Goal: Information Seeking & Learning: Find specific fact

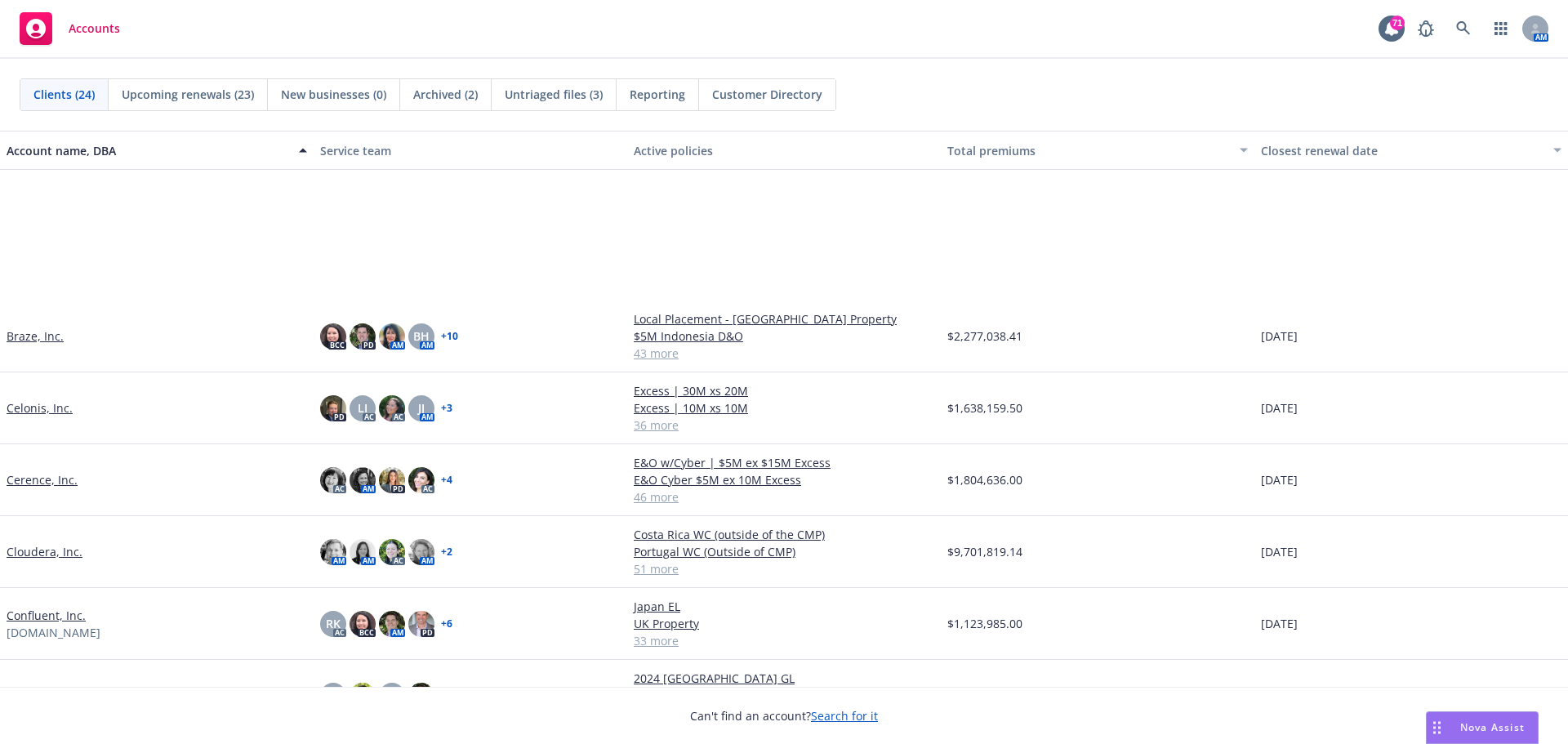
scroll to position [245, 0]
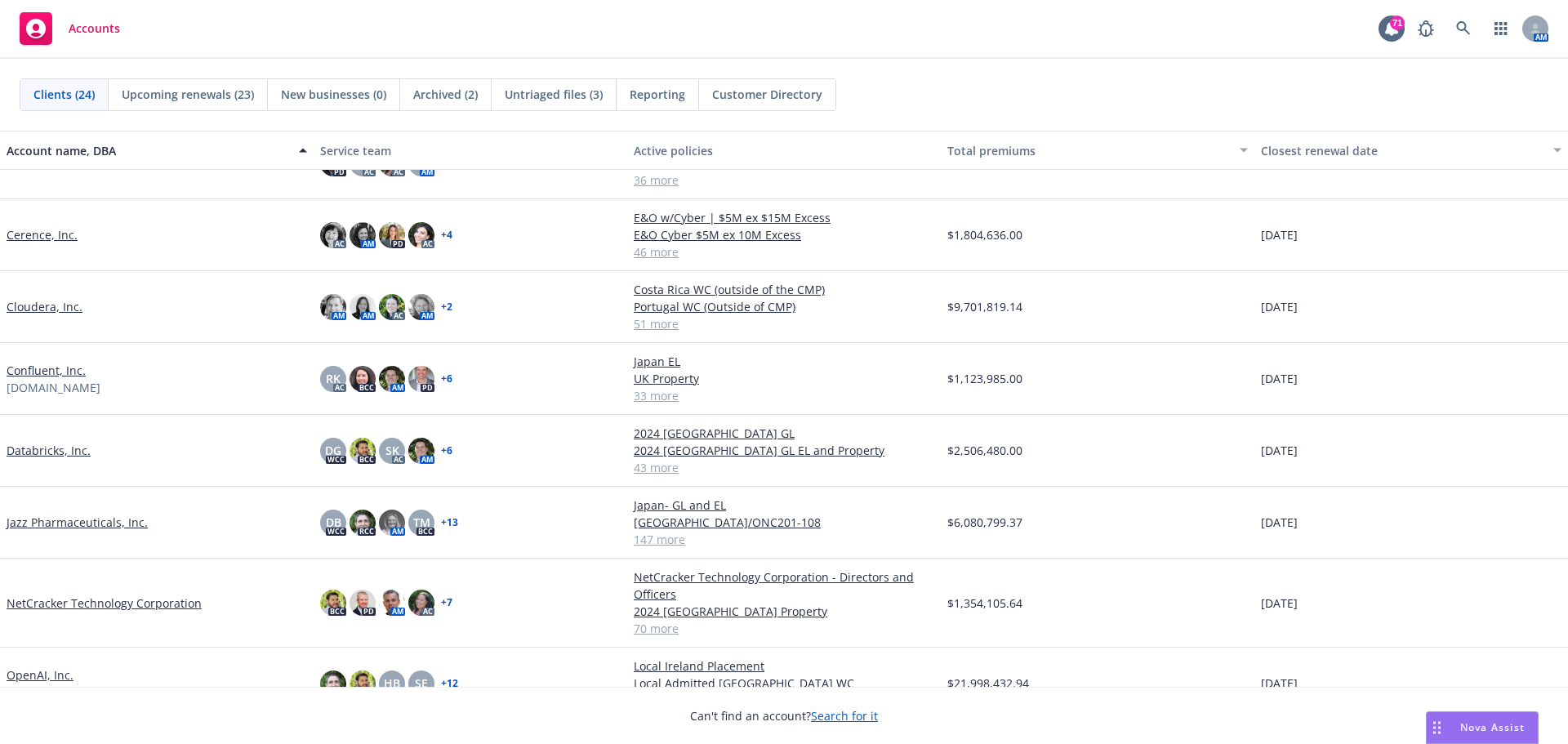
click at [97, 602] on link "NetCracker Technology Corporation" at bounding box center [104, 603] width 195 height 17
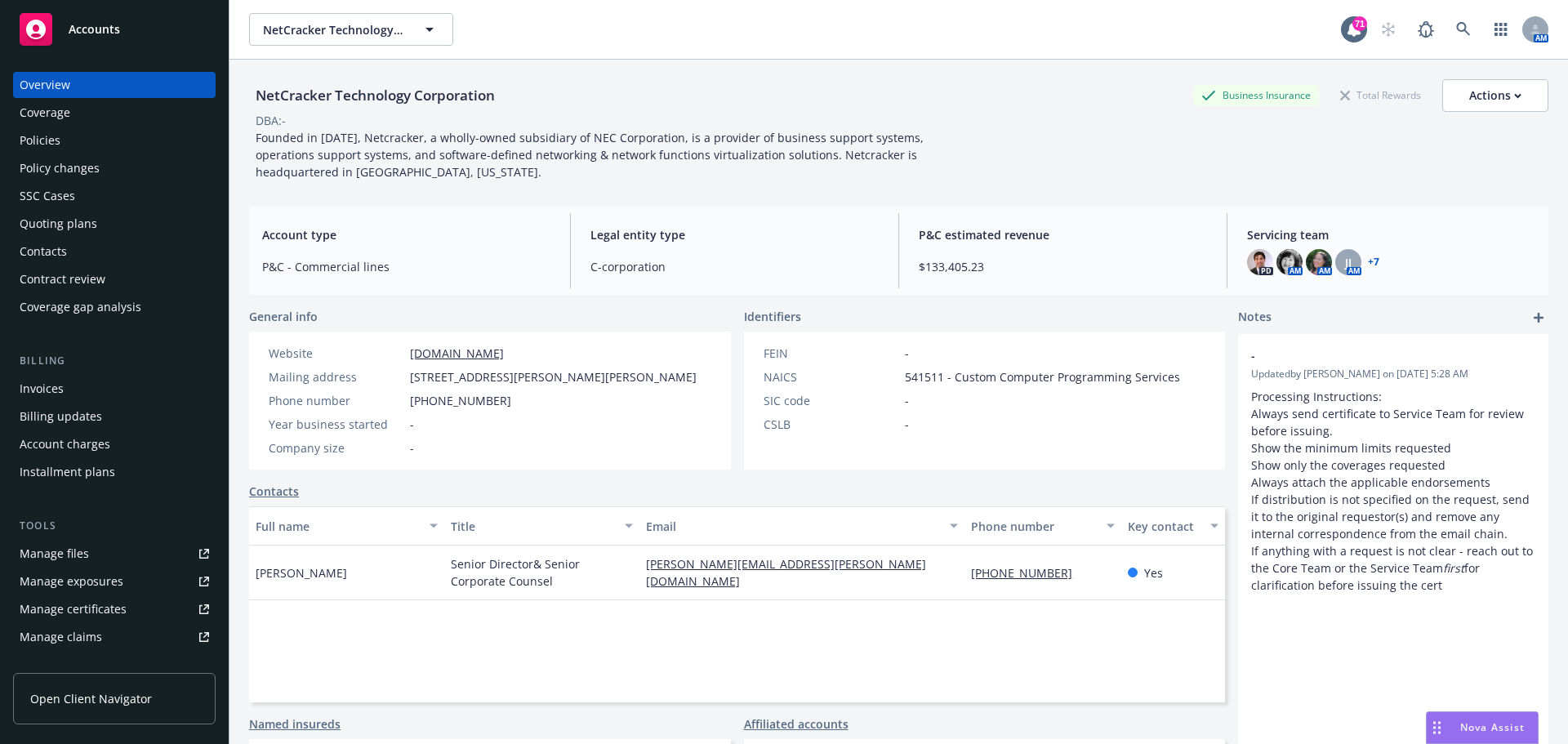
click at [29, 107] on div "Coverage" at bounding box center [45, 112] width 51 height 27
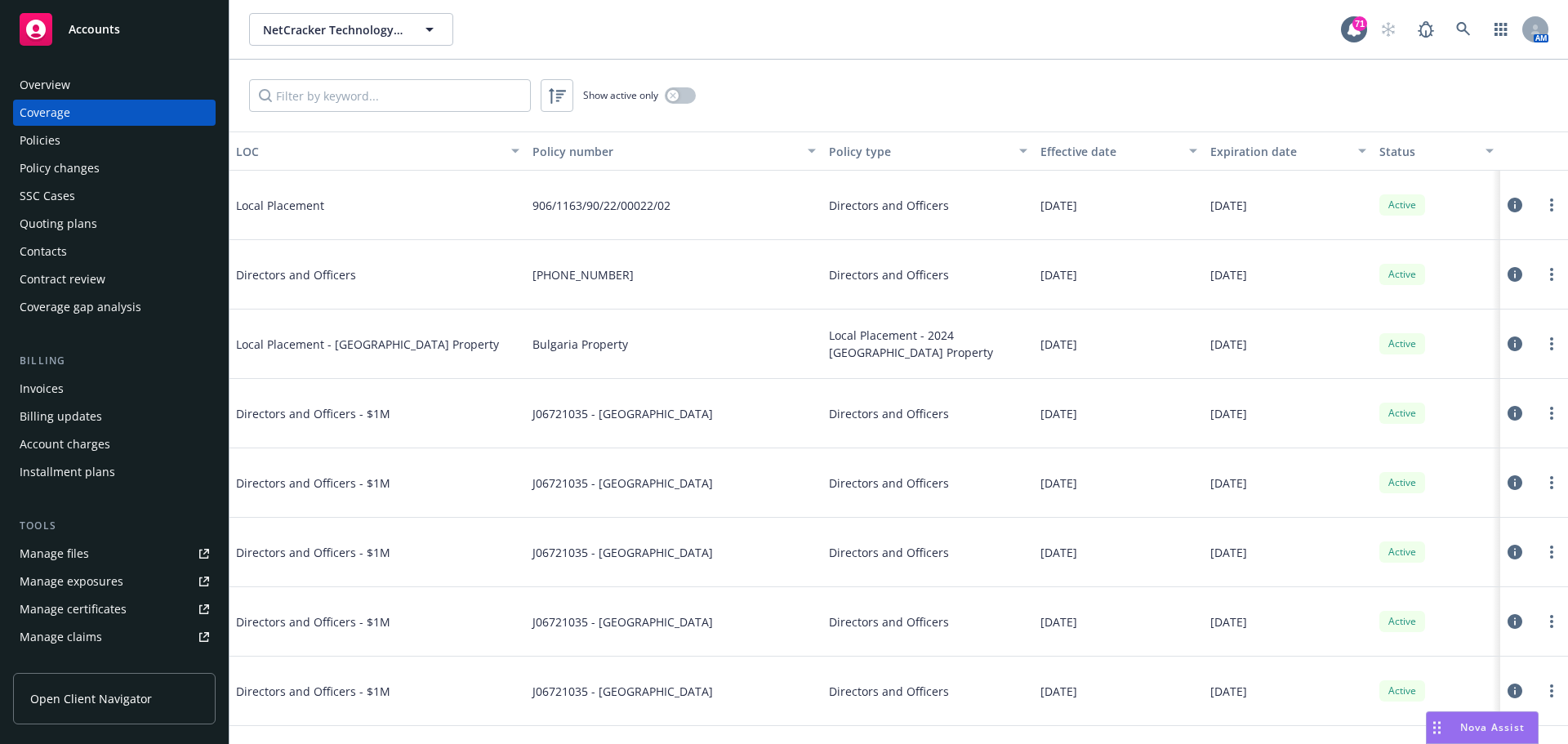
click at [101, 149] on div "Policies" at bounding box center [114, 140] width 189 height 27
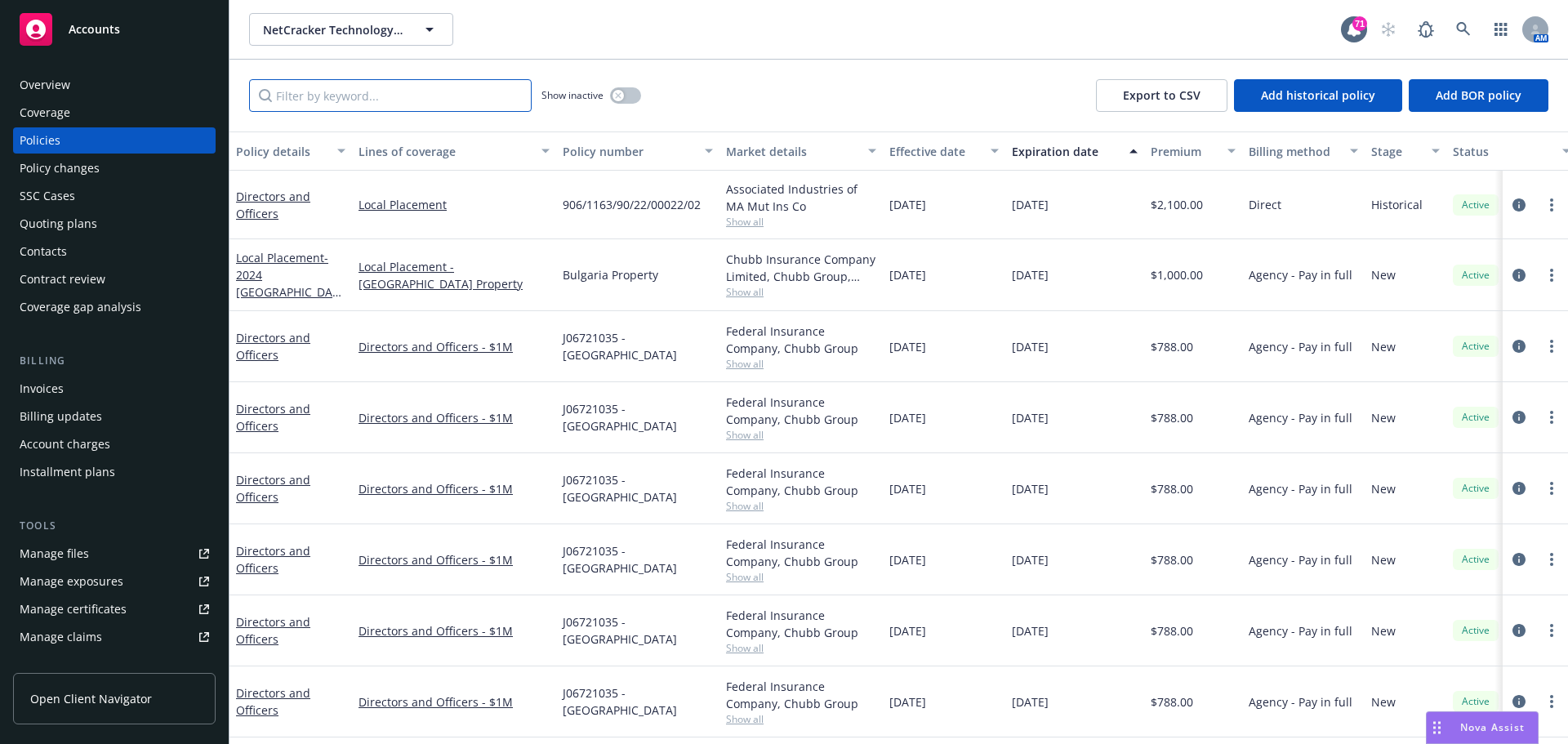
click at [338, 103] on input "Filter by keyword..." at bounding box center [391, 95] width 283 height 33
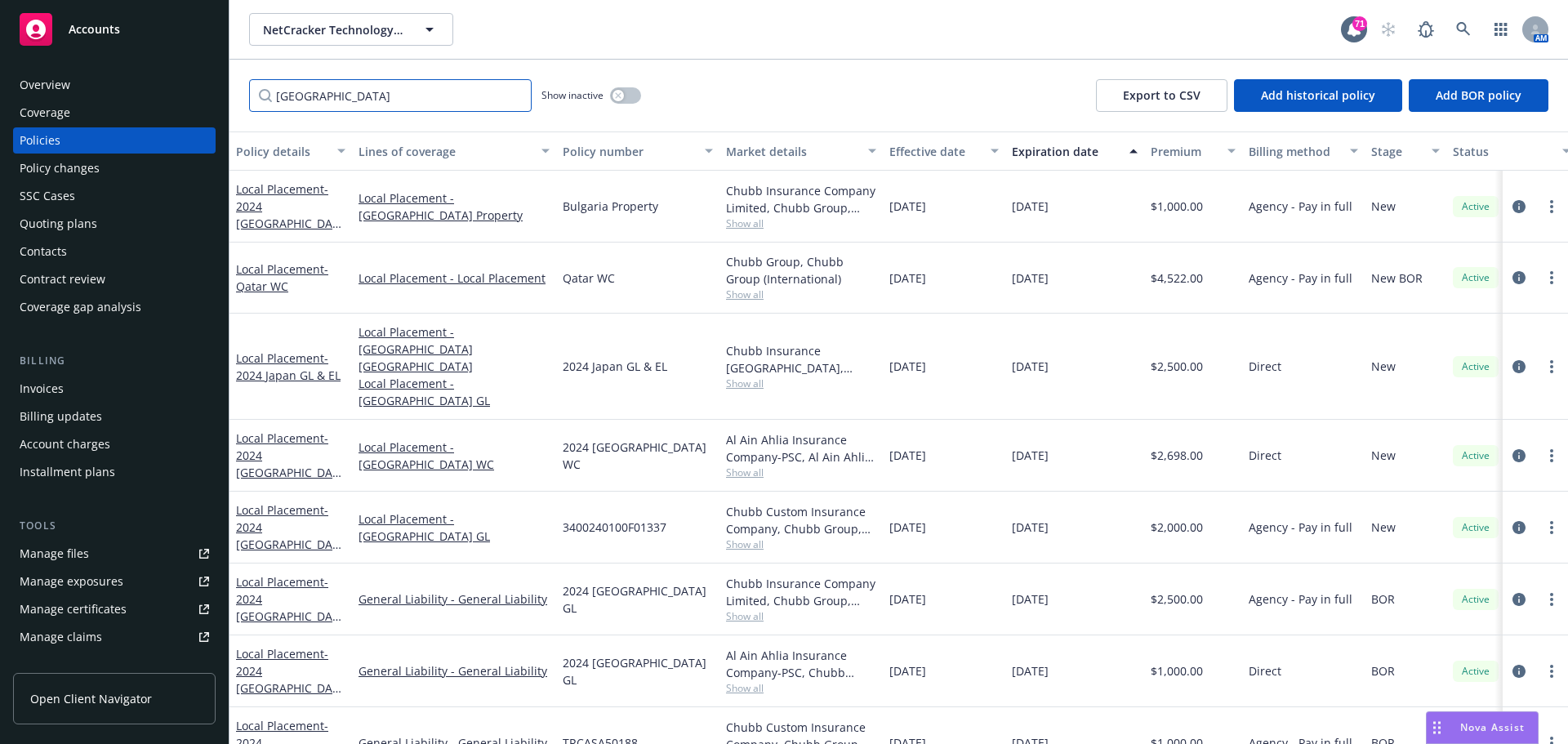
type input "[GEOGRAPHIC_DATA]"
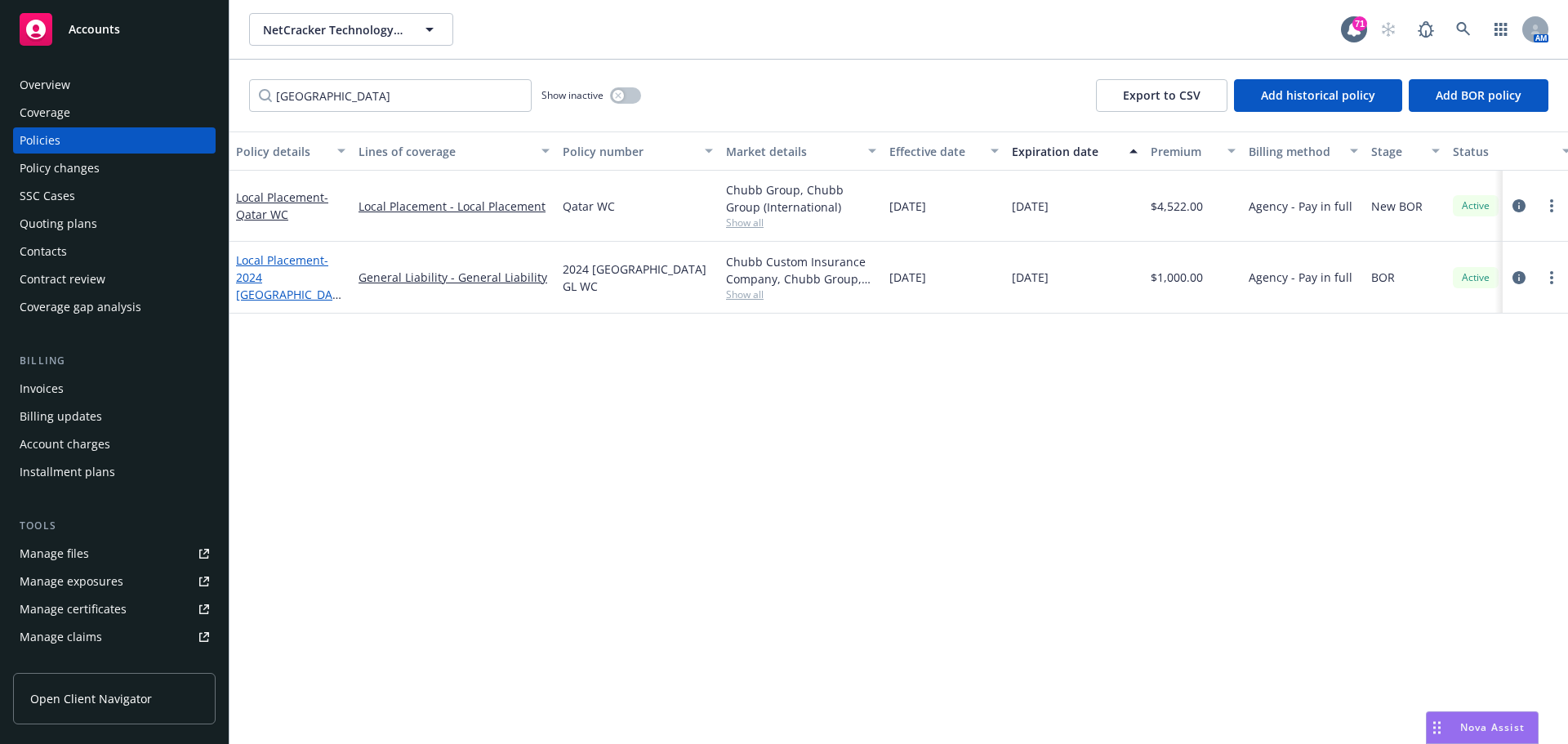
click at [268, 281] on span "- 2024 [GEOGRAPHIC_DATA] GL" at bounding box center [289, 286] width 105 height 67
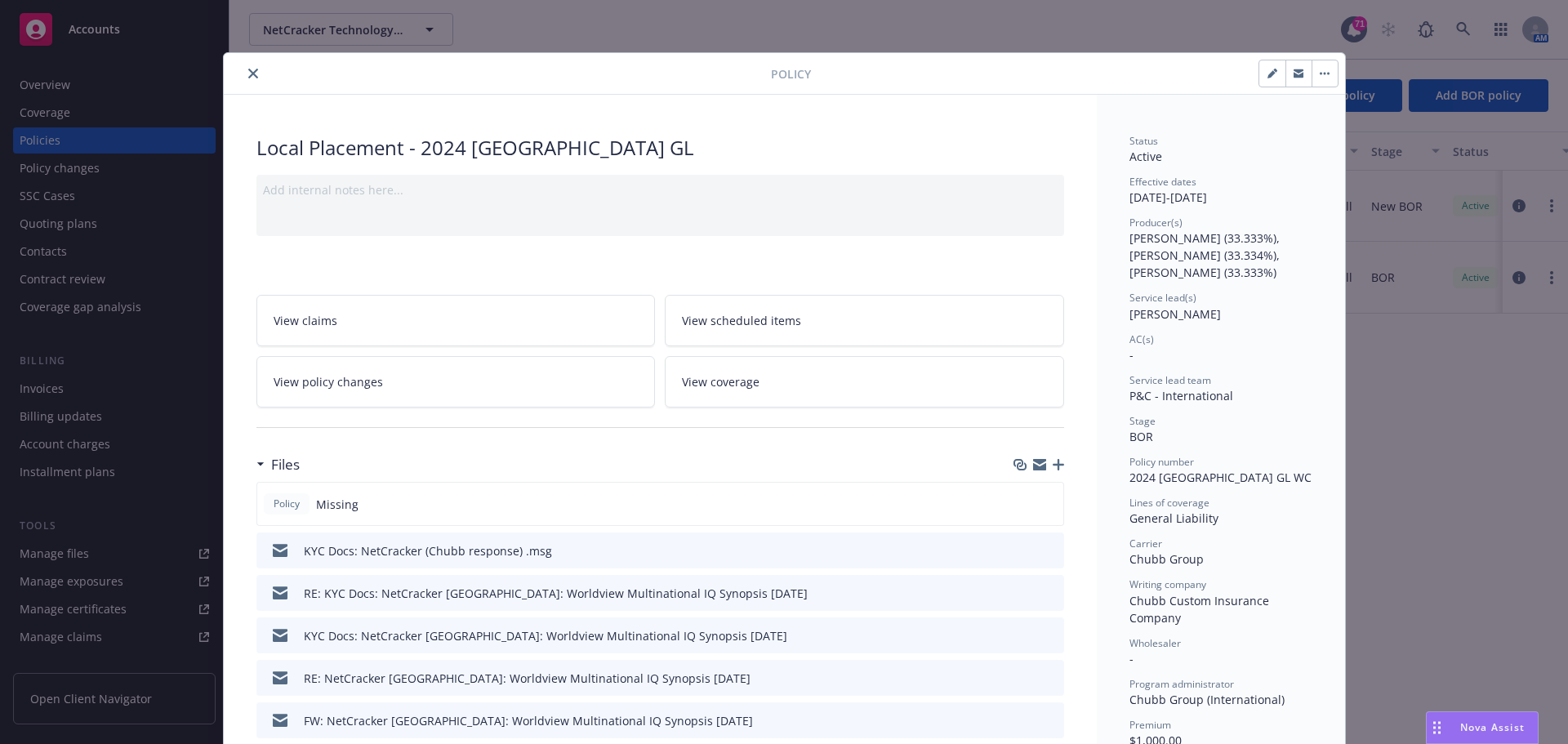
click at [1287, 80] on button "button" at bounding box center [1298, 74] width 27 height 27
click at [248, 70] on icon "close" at bounding box center [253, 73] width 9 height 9
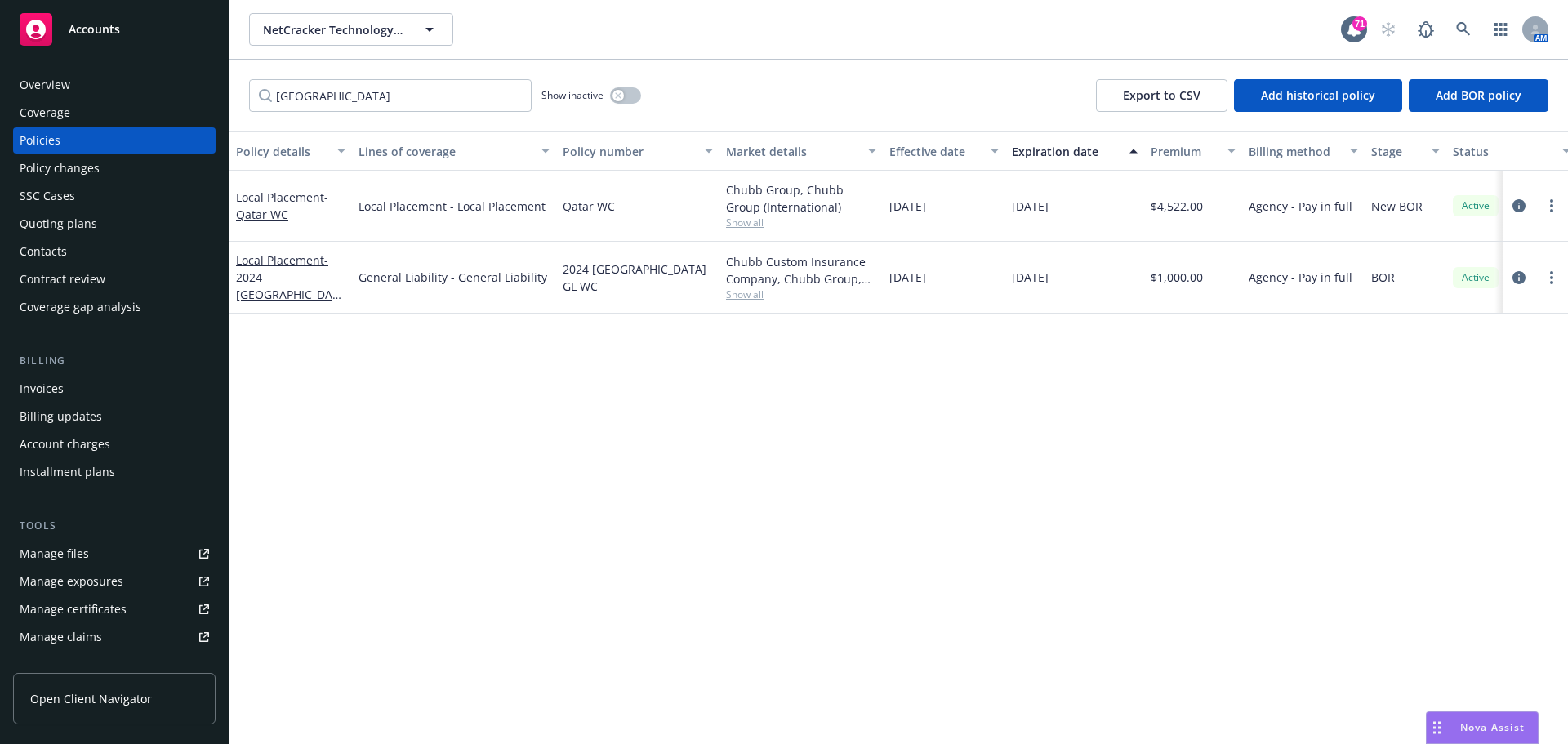
click at [58, 85] on div "Overview" at bounding box center [45, 85] width 51 height 27
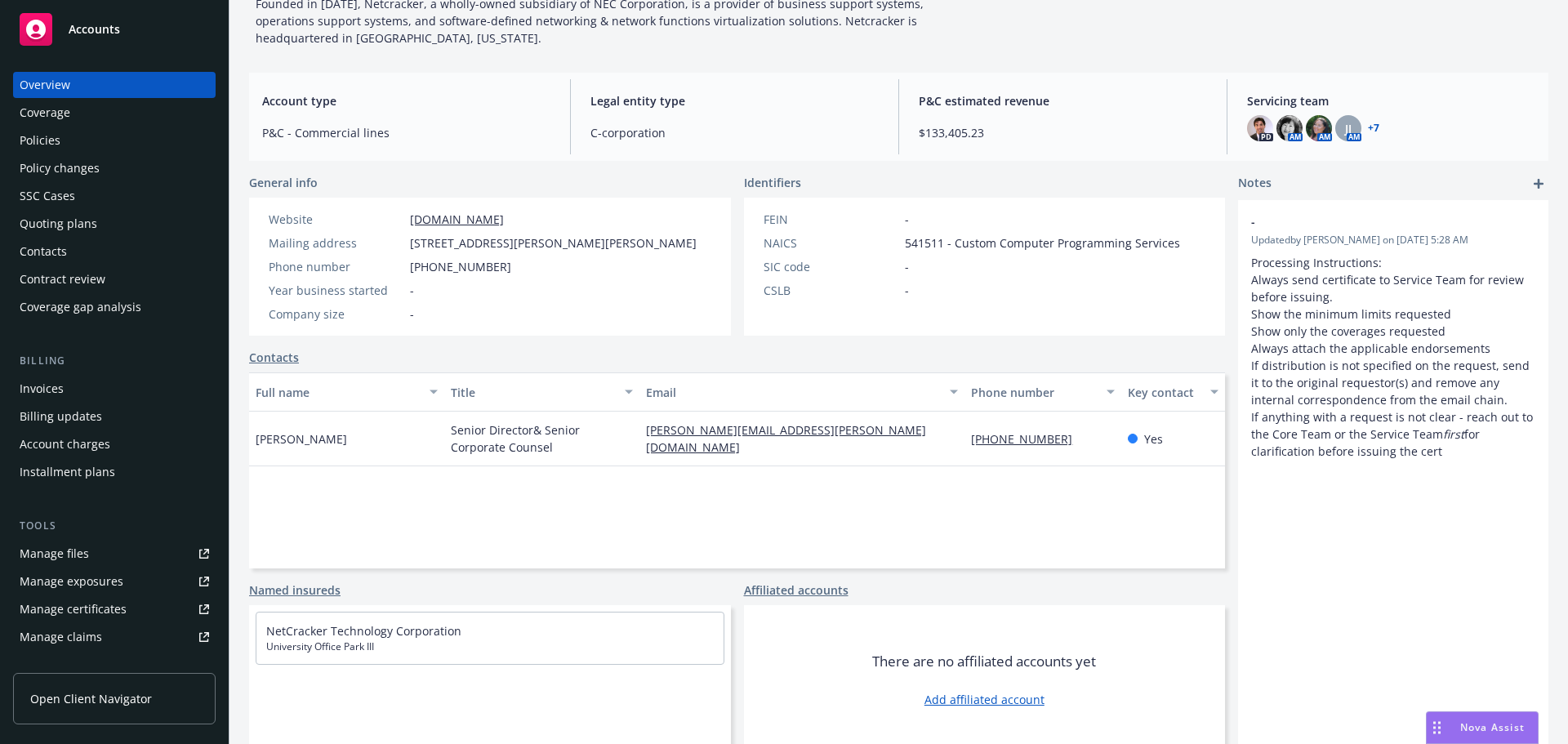
scroll to position [62, 0]
